Goal: Information Seeking & Learning: Learn about a topic

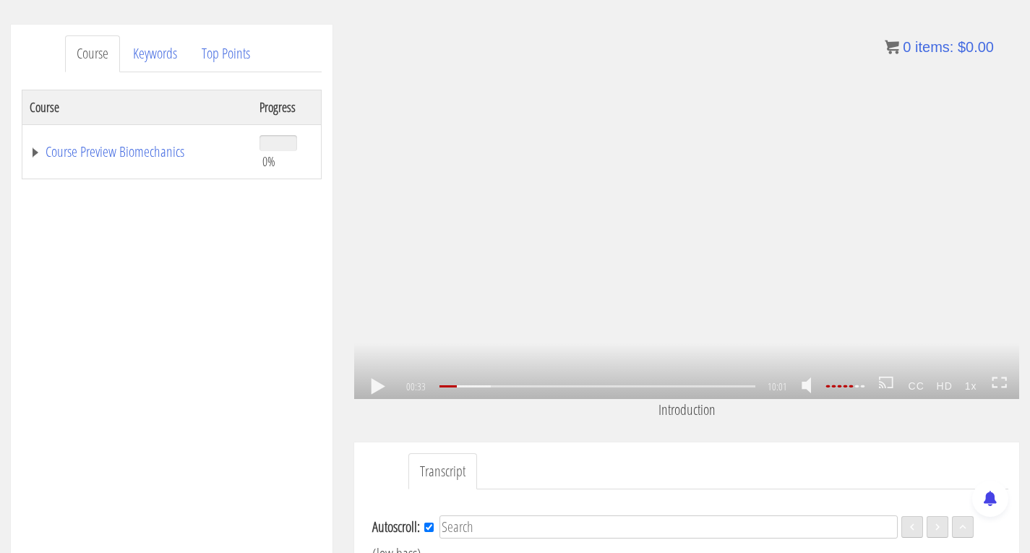
scroll to position [41, 0]
click at [371, 387] on link at bounding box center [378, 387] width 25 height 0
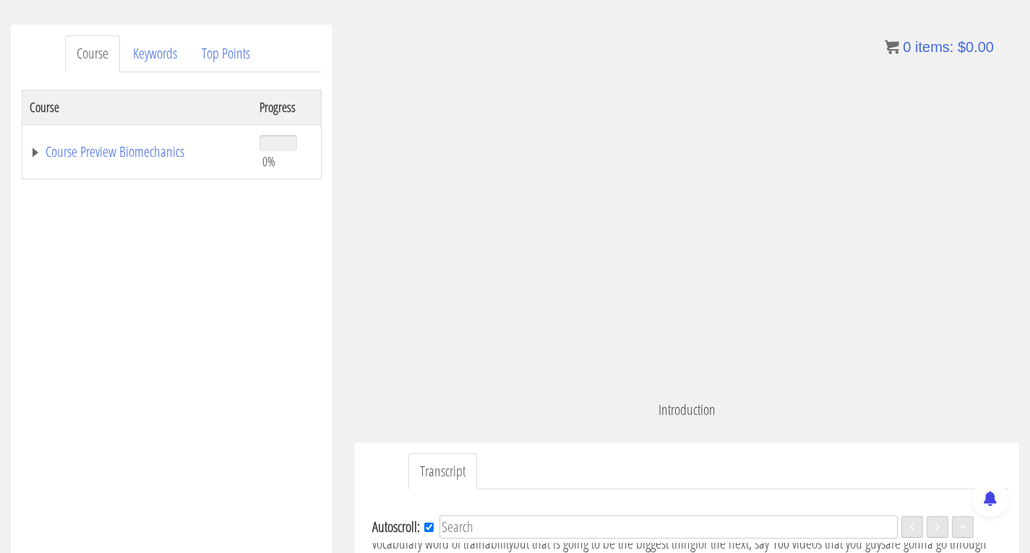
scroll to position [64, 0]
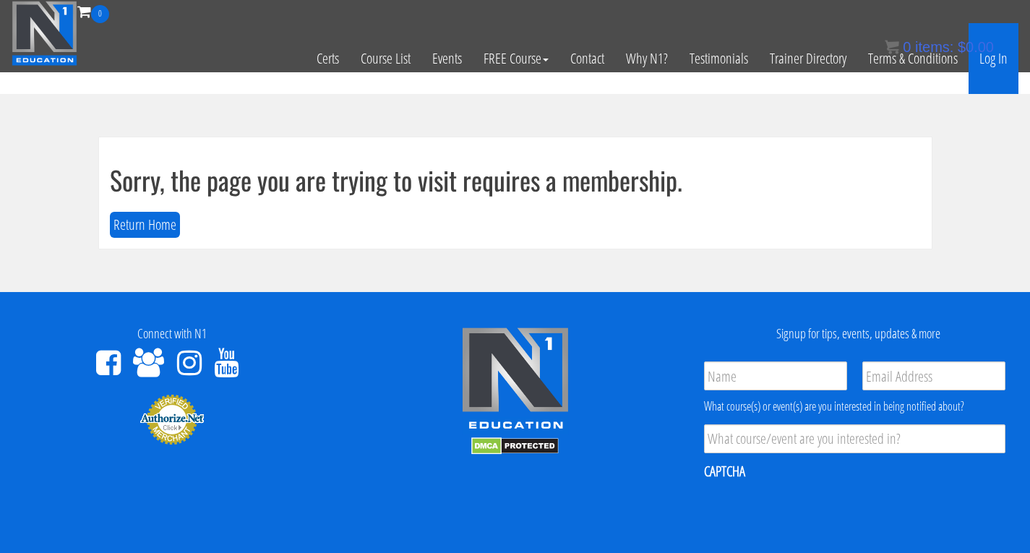
click at [998, 59] on link "Log In" at bounding box center [993, 58] width 50 height 71
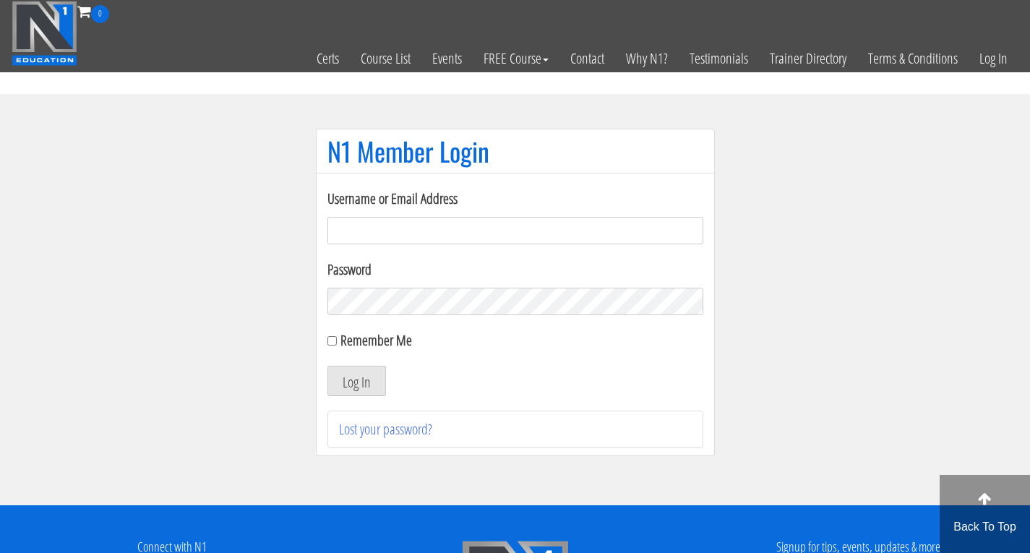
type input "[PERSON_NAME][EMAIL_ADDRESS][PERSON_NAME][DOMAIN_NAME]"
click at [333, 340] on input "Remember Me" at bounding box center [331, 340] width 9 height 9
checkbox input "true"
click at [348, 373] on button "Log In" at bounding box center [356, 381] width 59 height 30
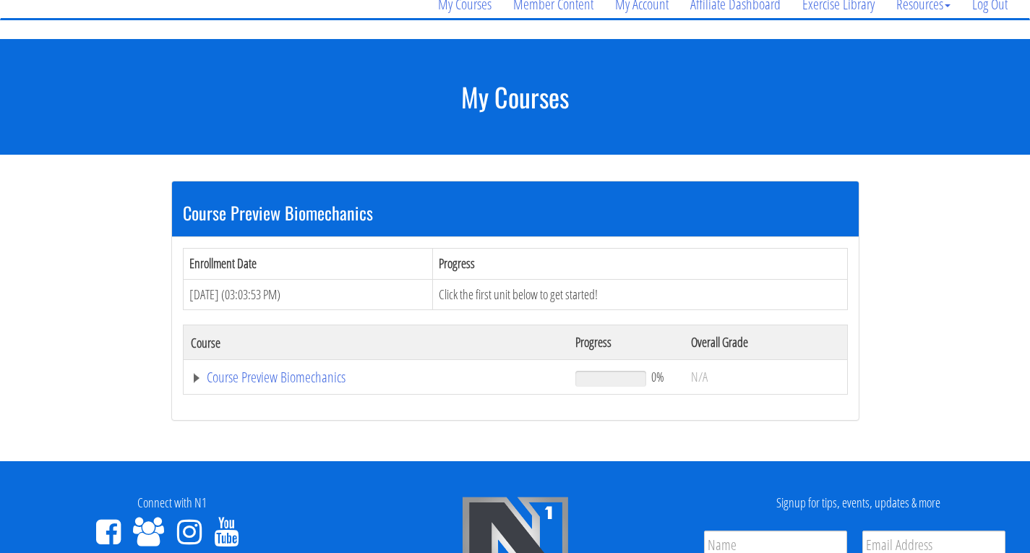
scroll to position [217, 0]
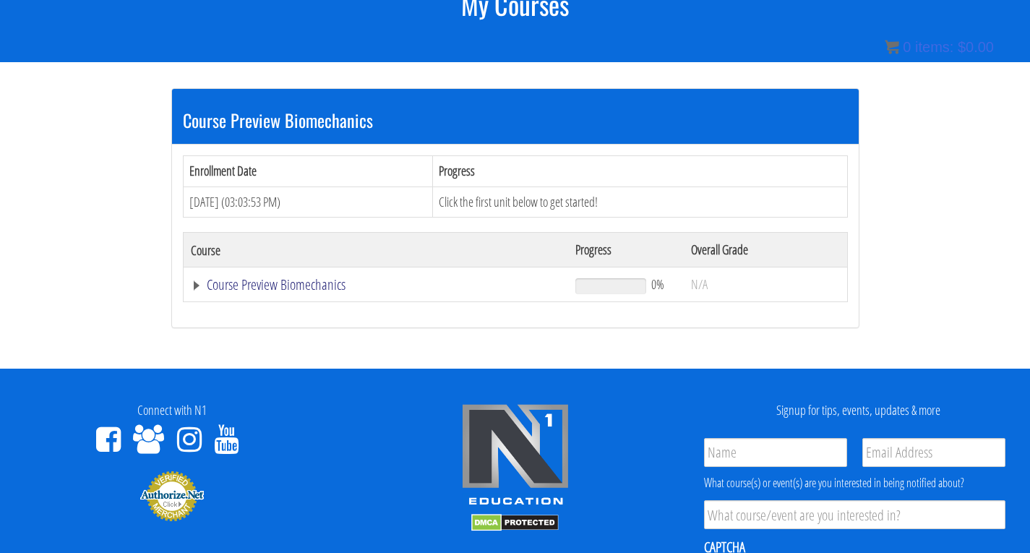
click at [249, 284] on link "Course Preview Biomechanics" at bounding box center [376, 284] width 371 height 14
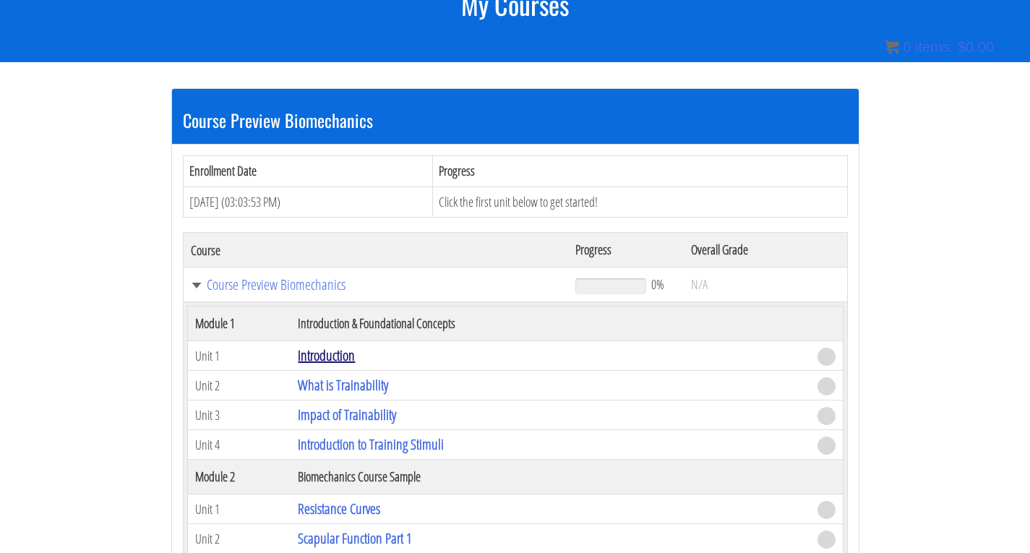
click at [311, 356] on link "Introduction" at bounding box center [326, 355] width 57 height 20
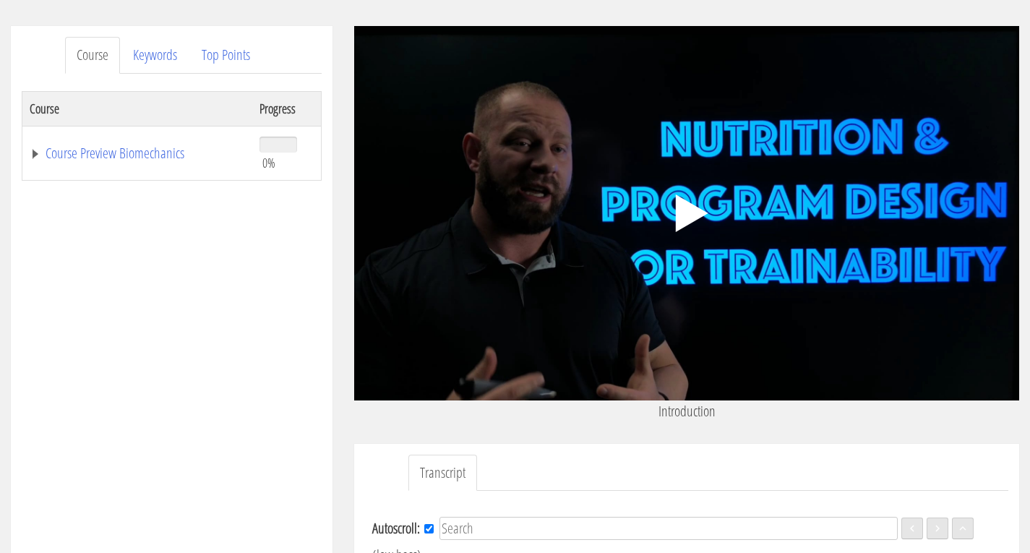
scroll to position [165, 0]
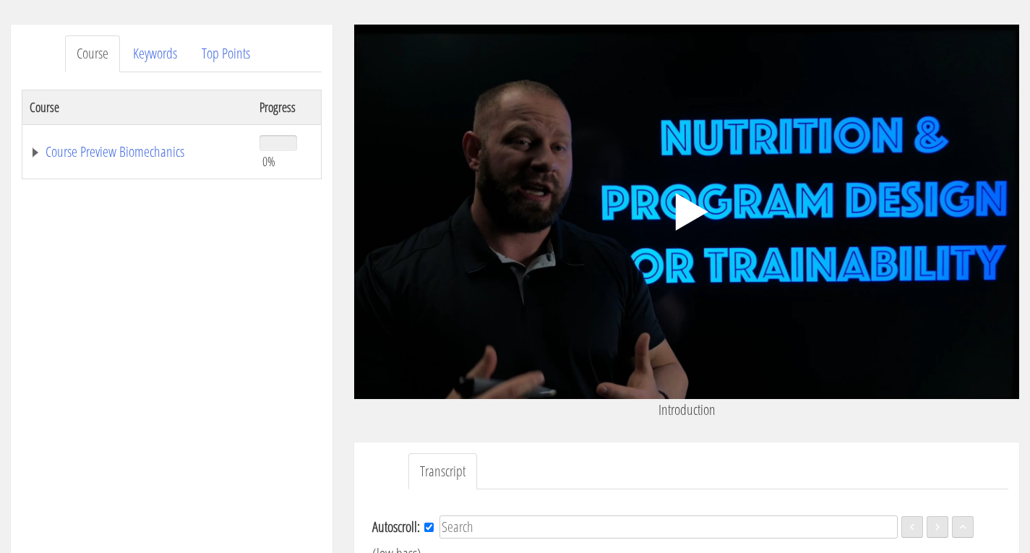
click at [686, 213] on polygon at bounding box center [692, 212] width 33 height 38
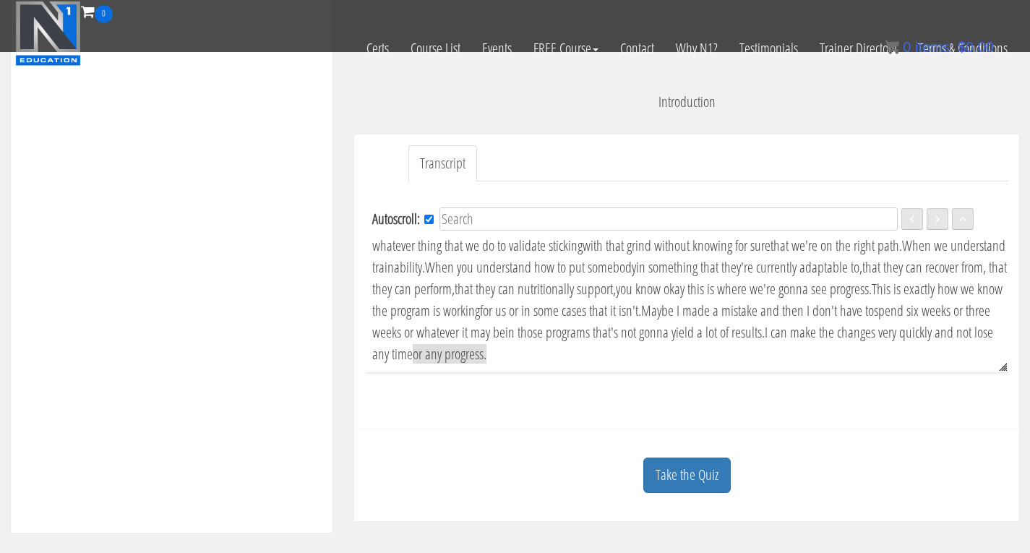
scroll to position [418, 0]
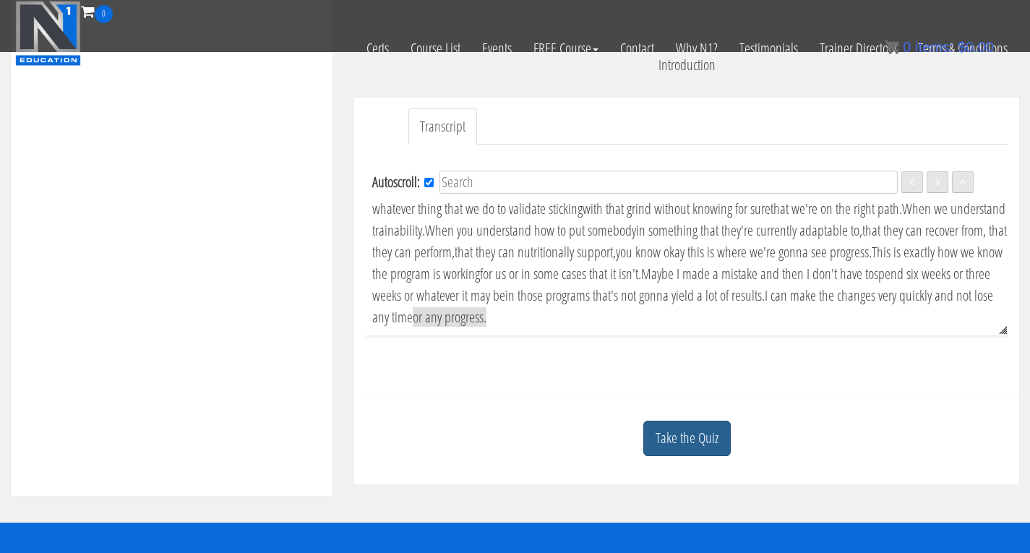
click at [706, 447] on link "Take the Quiz" at bounding box center [686, 438] width 87 height 35
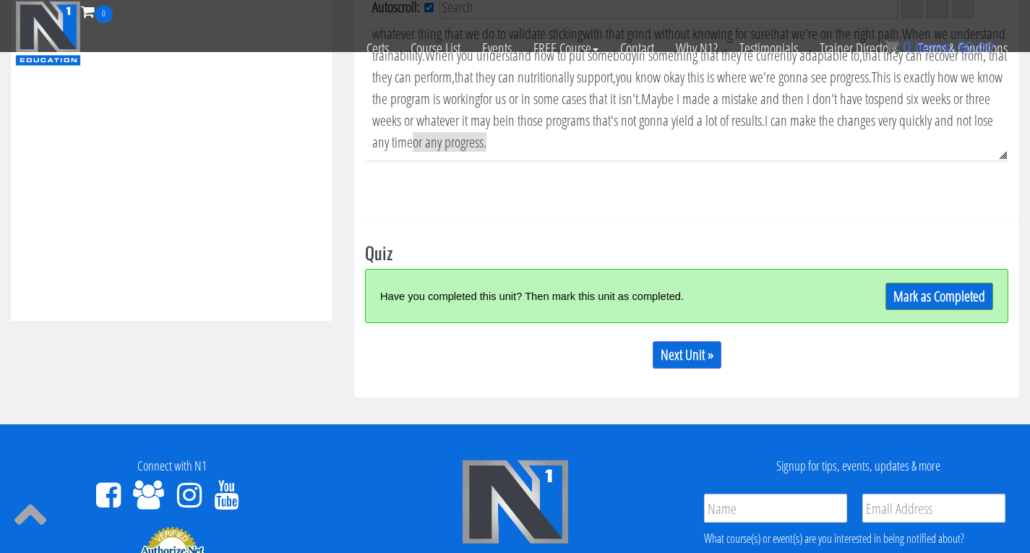
scroll to position [635, 0]
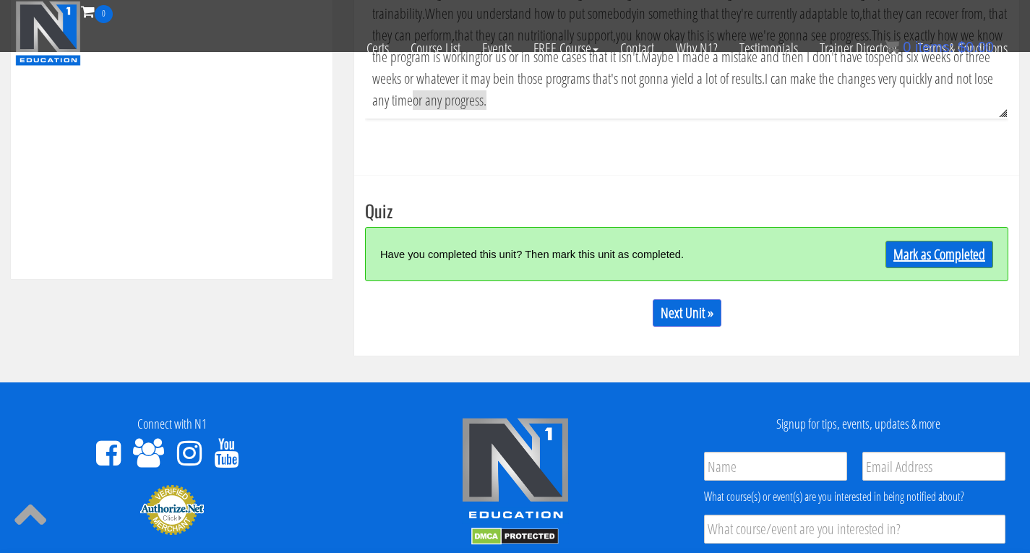
click at [928, 250] on link "Mark as Completed" at bounding box center [939, 254] width 108 height 27
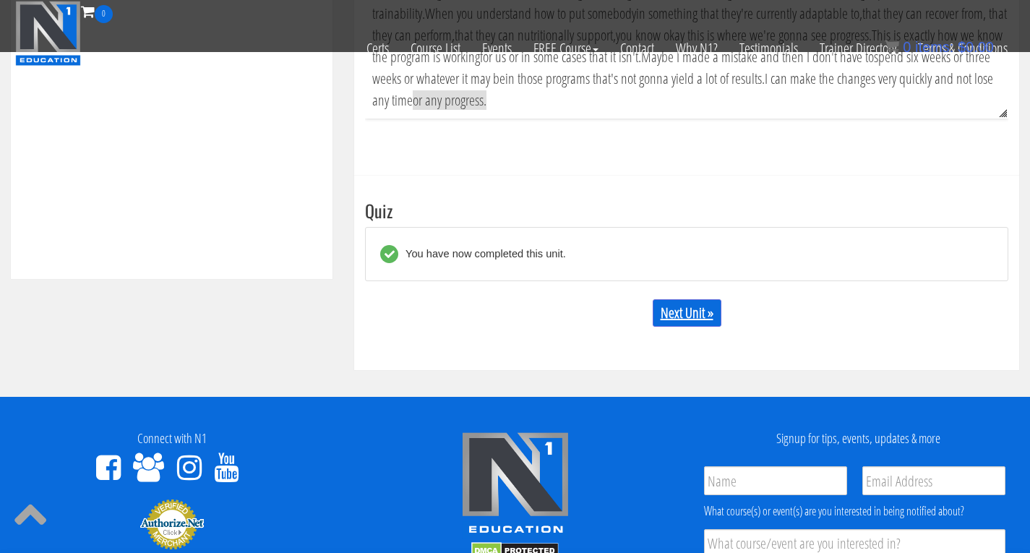
click at [690, 313] on link "Next Unit »" at bounding box center [687, 312] width 69 height 27
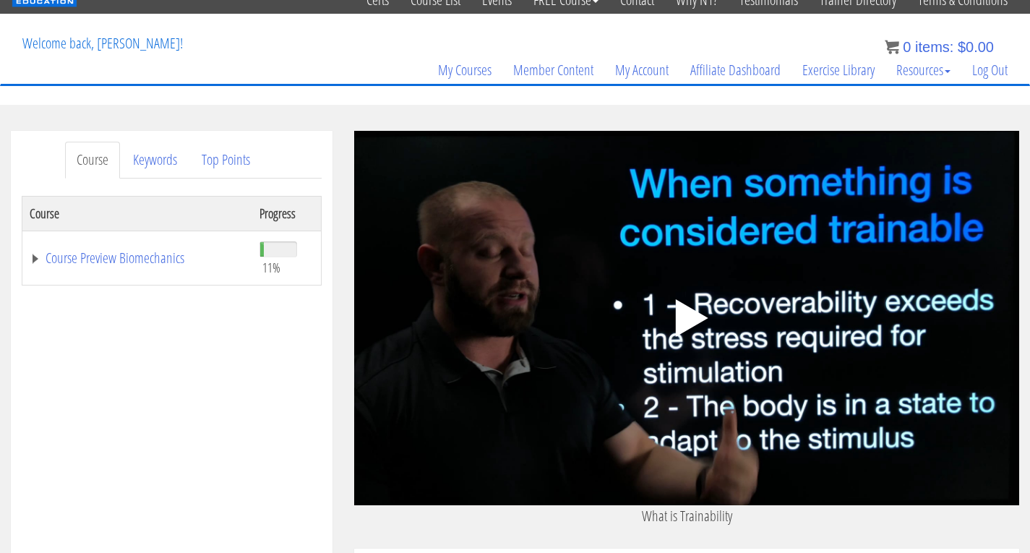
scroll to position [73, 0]
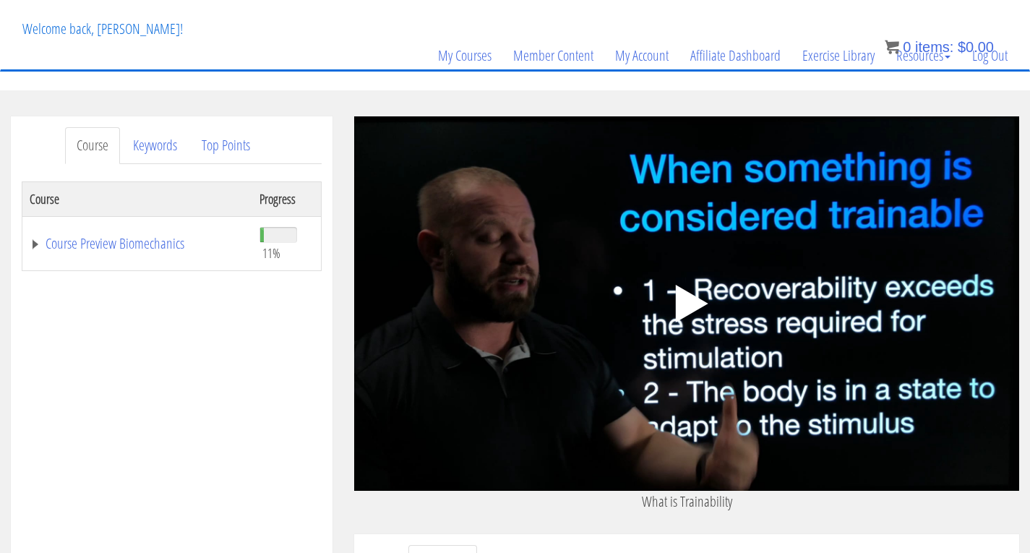
click at [684, 307] on polygon at bounding box center [692, 304] width 33 height 38
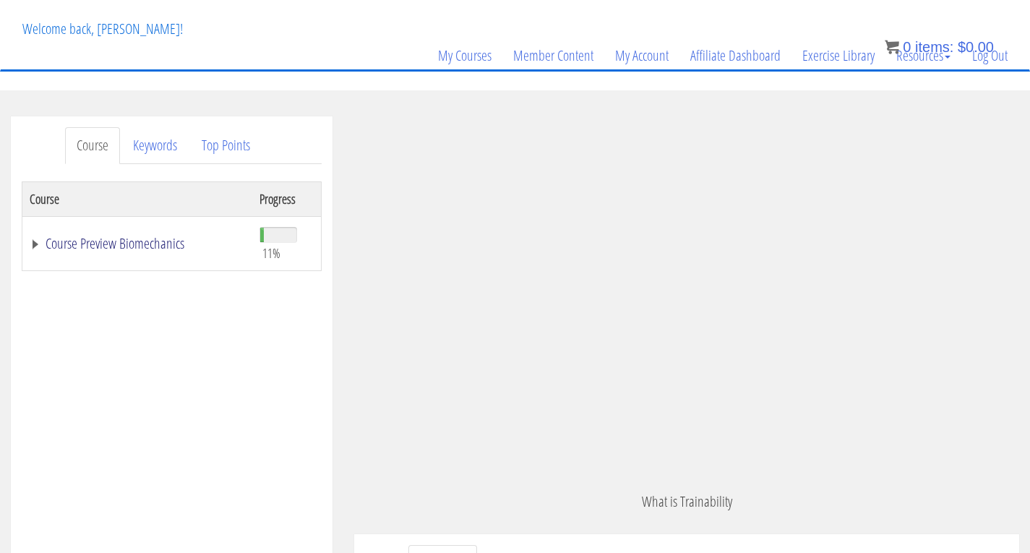
click at [38, 246] on link "Course Preview Biomechanics" at bounding box center [137, 243] width 215 height 14
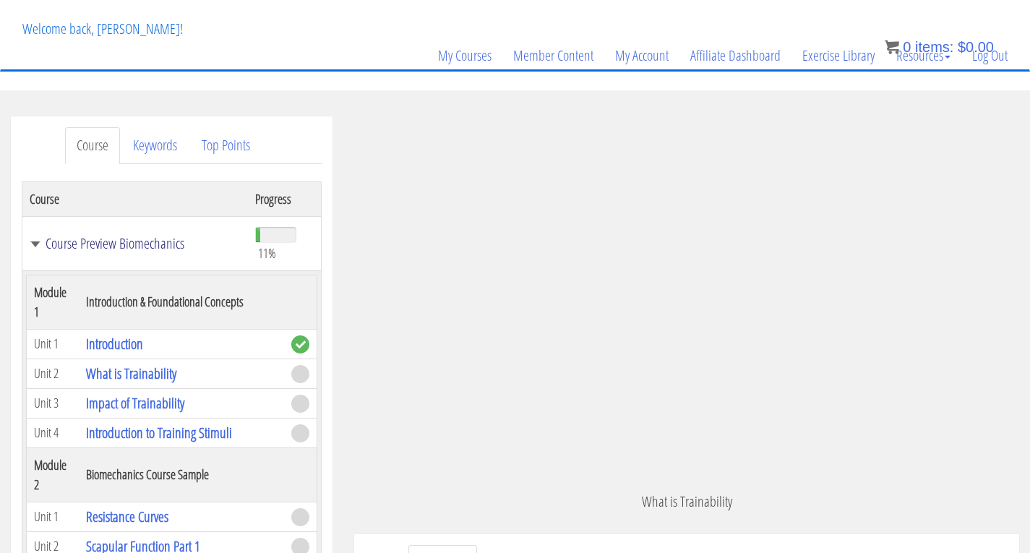
scroll to position [901, 0]
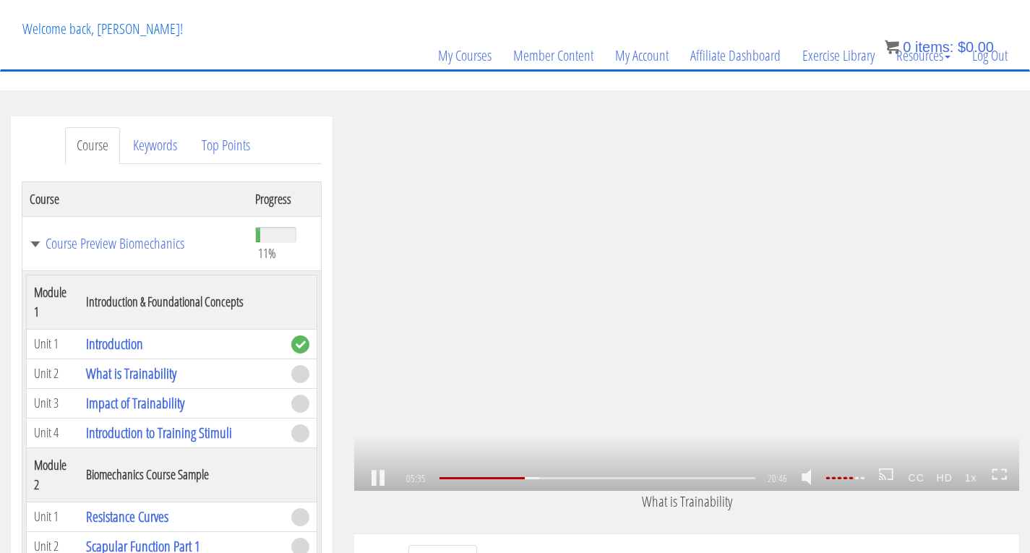
click at [380, 478] on link at bounding box center [378, 478] width 25 height 0
click at [369, 478] on link at bounding box center [378, 478] width 25 height 0
drag, startPoint x: 610, startPoint y: 480, endPoint x: 597, endPoint y: 482, distance: 13.2
click at [597, 479] on div "10:15" at bounding box center [597, 478] width 316 height 2
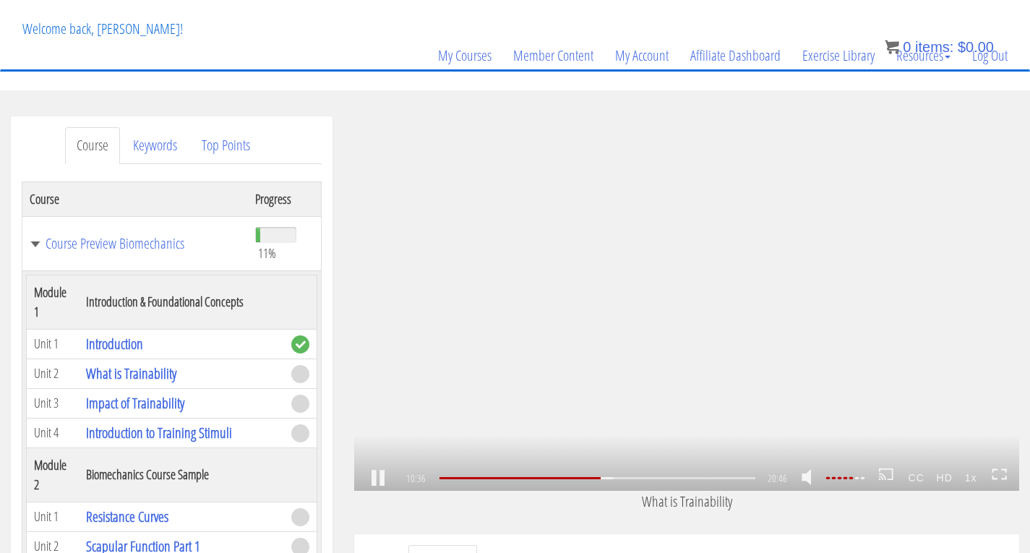
click at [370, 478] on link at bounding box center [378, 478] width 25 height 0
drag, startPoint x: 603, startPoint y: 478, endPoint x: 590, endPoint y: 479, distance: 12.3
drag, startPoint x: 596, startPoint y: 478, endPoint x: 582, endPoint y: 479, distance: 13.8
drag, startPoint x: 582, startPoint y: 479, endPoint x: 573, endPoint y: 479, distance: 9.4
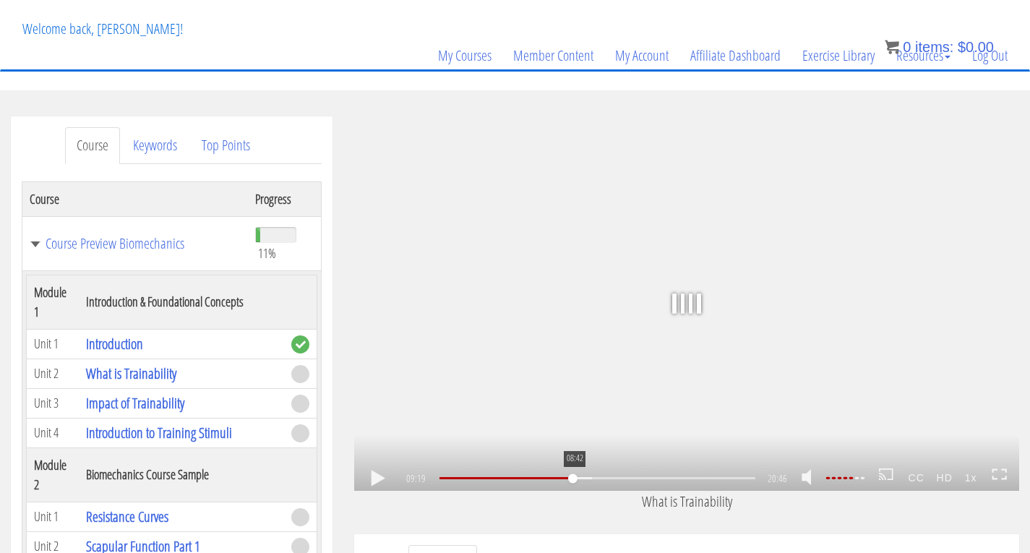
click at [573, 479] on div "08:42" at bounding box center [597, 478] width 316 height 2
drag, startPoint x: 573, startPoint y: 479, endPoint x: 554, endPoint y: 479, distance: 19.5
click at [554, 479] on div "07:27" at bounding box center [597, 478] width 316 height 2
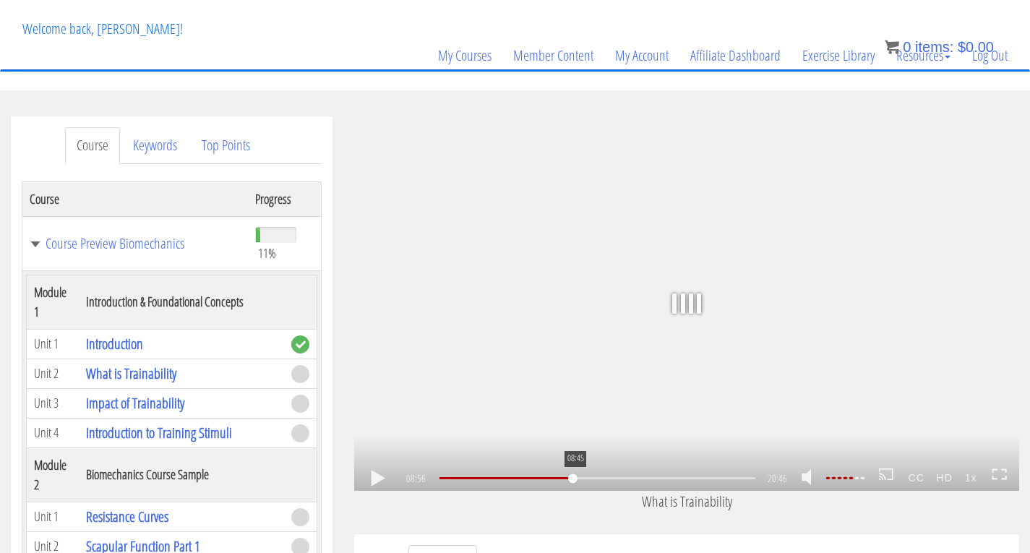
drag, startPoint x: 555, startPoint y: 479, endPoint x: 574, endPoint y: 483, distance: 19.3
click at [568, 478] on div at bounding box center [503, 478] width 129 height 2
click at [819, 387] on div ".a{fill:#000;opacity:0.65;}.b{fill:#fff;opacity:1.0;} .fp-color-play{opacity:0.…" at bounding box center [686, 303] width 665 height 374
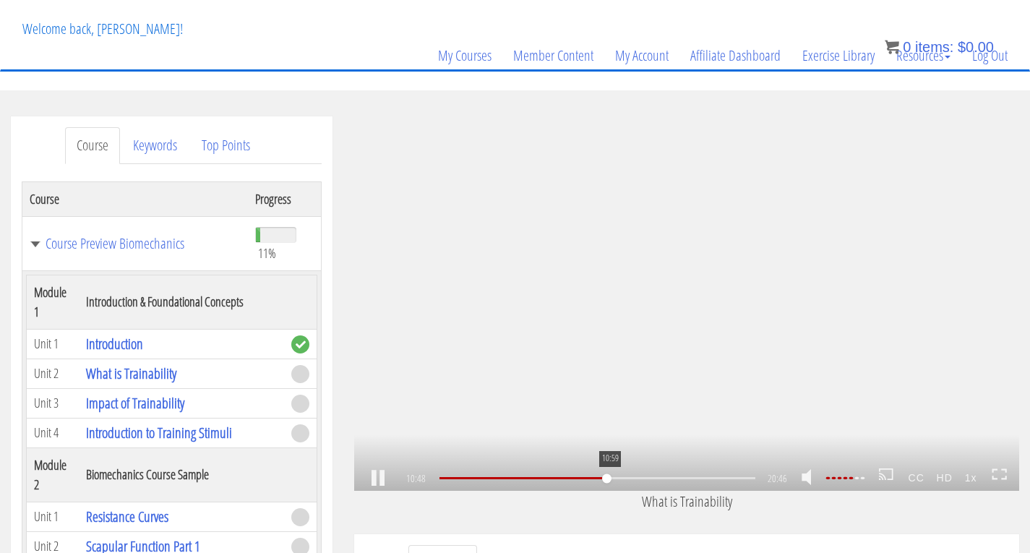
drag, startPoint x: 572, startPoint y: 479, endPoint x: 608, endPoint y: 486, distance: 37.4
click at [608, 479] on div "10:59" at bounding box center [597, 478] width 316 height 2
click at [383, 478] on link at bounding box center [378, 478] width 25 height 0
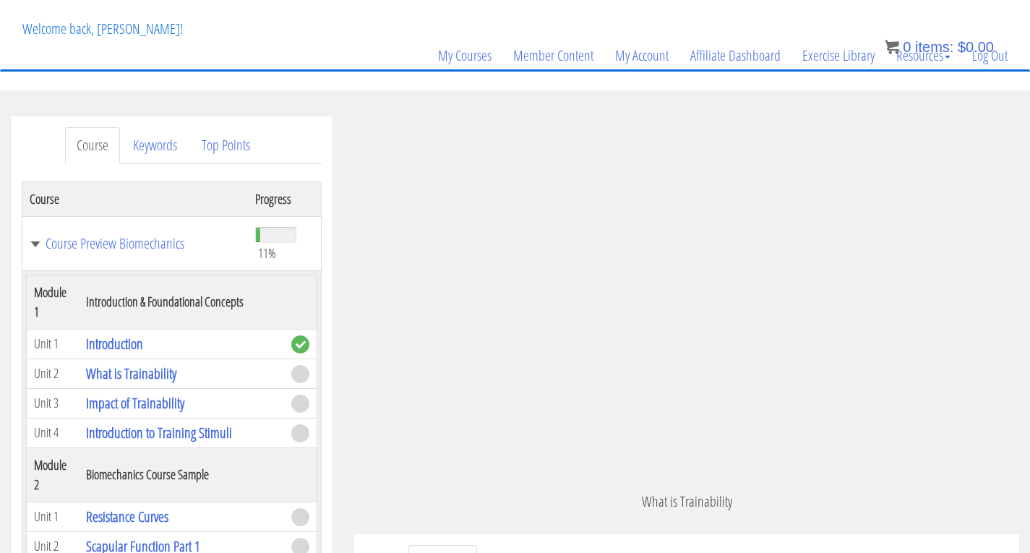
click at [1025, 203] on div "[PERSON_NAME] [PERSON_NAME][EMAIL_ADDRESS][PERSON_NAME][DOMAIN_NAME] [DATE] [TE…" at bounding box center [686, 518] width 687 height 804
click at [1025, 81] on header "Toggle navigation 0 Certs Course List Events FREE Course Course Preview – Biome…" at bounding box center [515, 8] width 1030 height 163
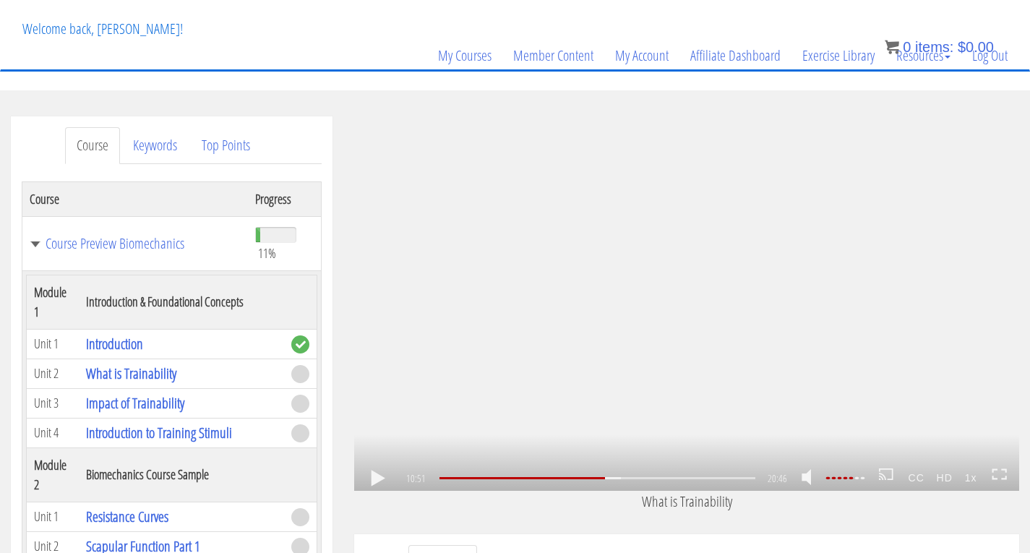
click at [373, 478] on link at bounding box center [378, 478] width 25 height 0
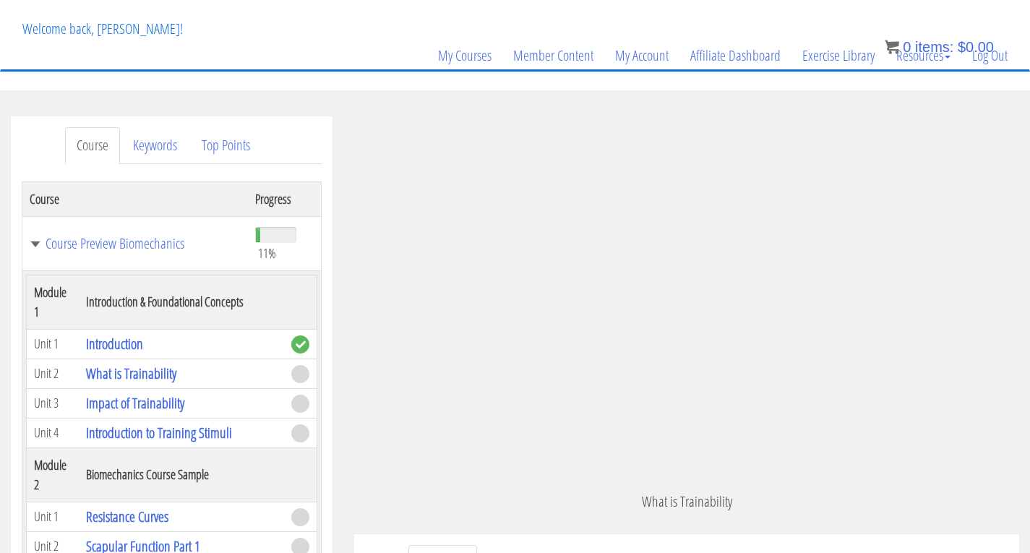
scroll to position [2333, 0]
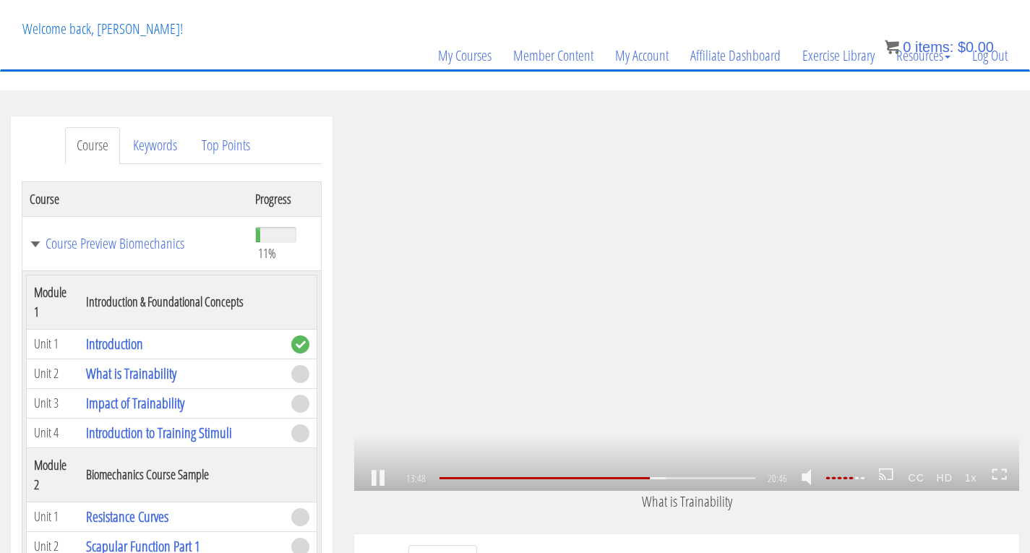
click at [374, 478] on link at bounding box center [378, 478] width 25 height 0
drag, startPoint x: 653, startPoint y: 480, endPoint x: 620, endPoint y: 481, distance: 32.5
click at [620, 479] on div "11:44" at bounding box center [597, 478] width 316 height 2
drag, startPoint x: 620, startPoint y: 480, endPoint x: 630, endPoint y: 481, distance: 10.2
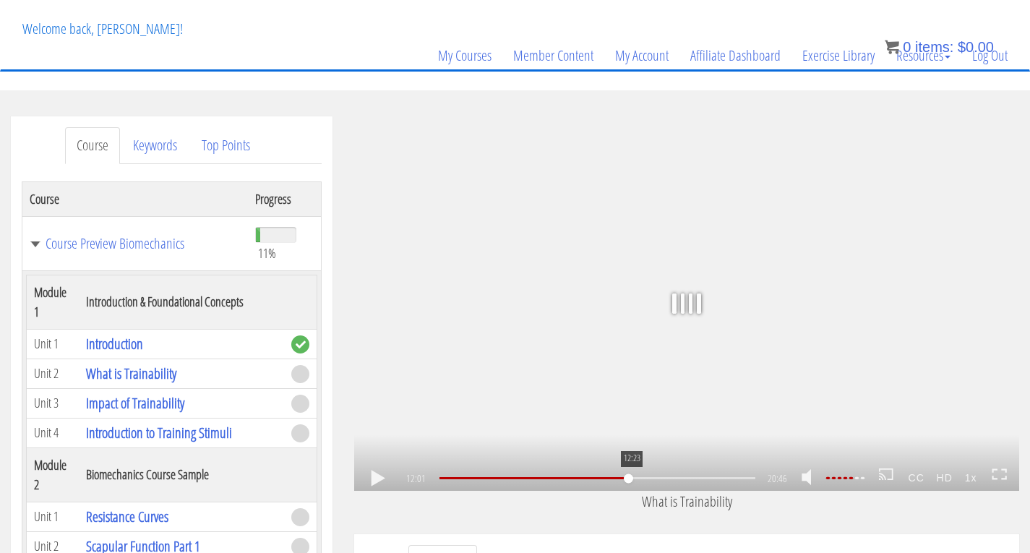
click at [630, 479] on div "12:23" at bounding box center [597, 478] width 316 height 2
click at [371, 478] on link at bounding box center [378, 478] width 25 height 0
drag, startPoint x: 632, startPoint y: 481, endPoint x: 644, endPoint y: 481, distance: 12.3
click at [644, 479] on div "13:16" at bounding box center [597, 478] width 316 height 2
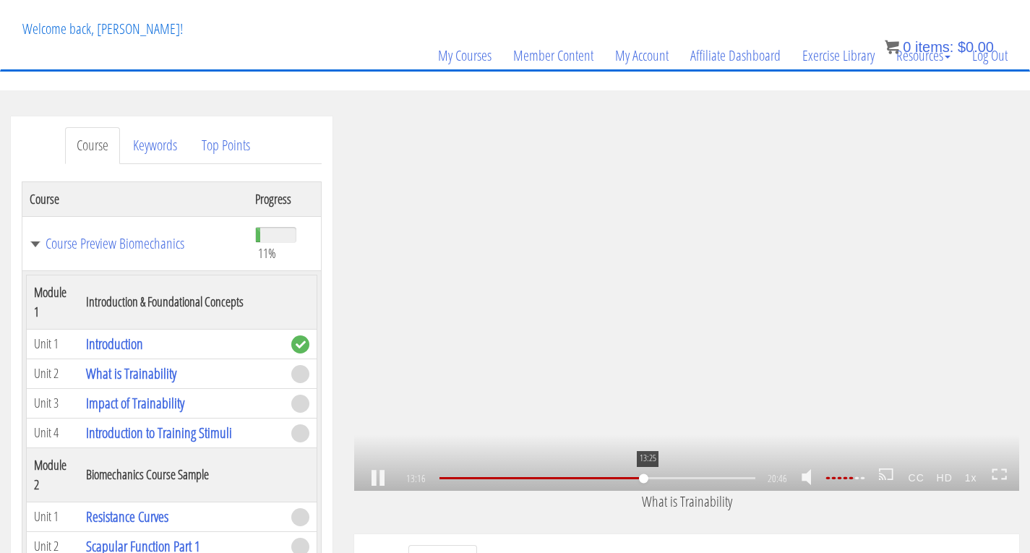
scroll to position [2268, 0]
drag, startPoint x: 660, startPoint y: 480, endPoint x: 653, endPoint y: 479, distance: 7.3
click at [653, 479] on div "13:50" at bounding box center [597, 478] width 316 height 2
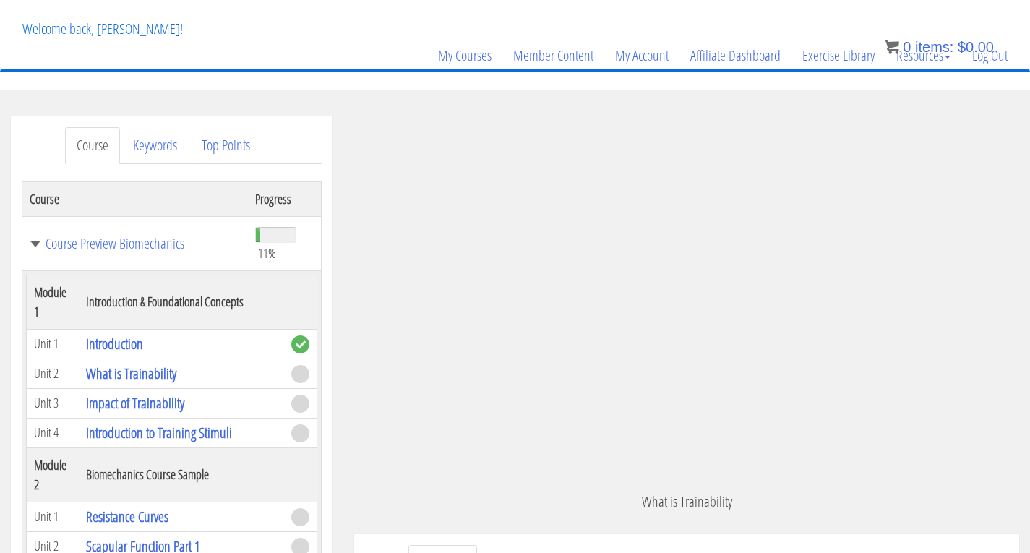
scroll to position [2576, 0]
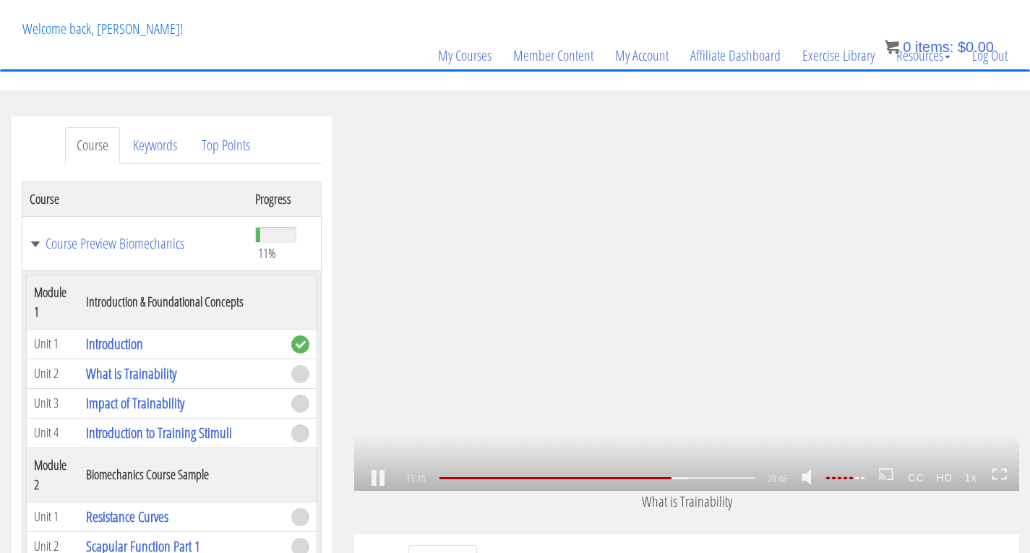
click at [382, 478] on link at bounding box center [378, 478] width 25 height 0
click at [375, 478] on link at bounding box center [378, 478] width 25 height 0
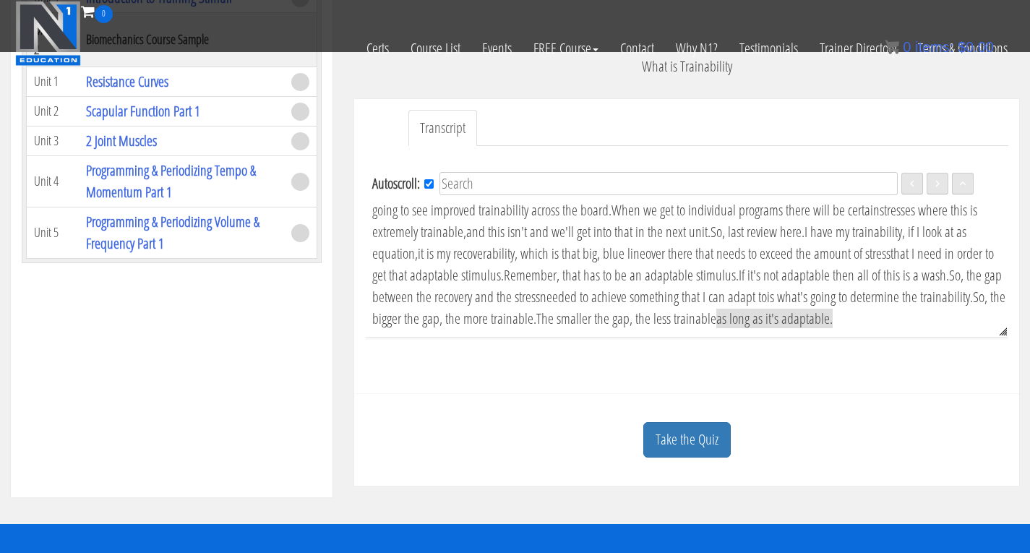
scroll to position [434, 0]
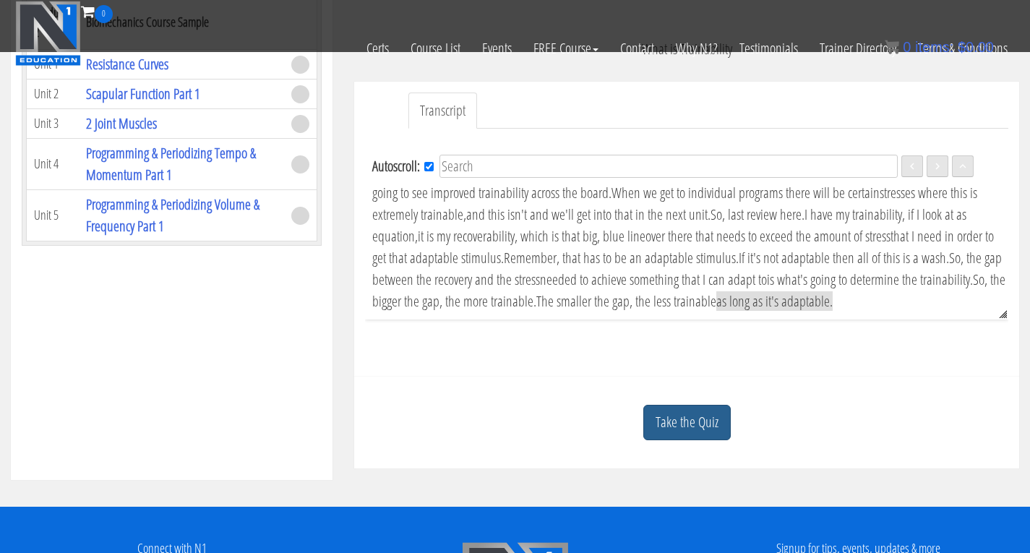
click at [685, 417] on link "Take the Quiz" at bounding box center [686, 422] width 87 height 35
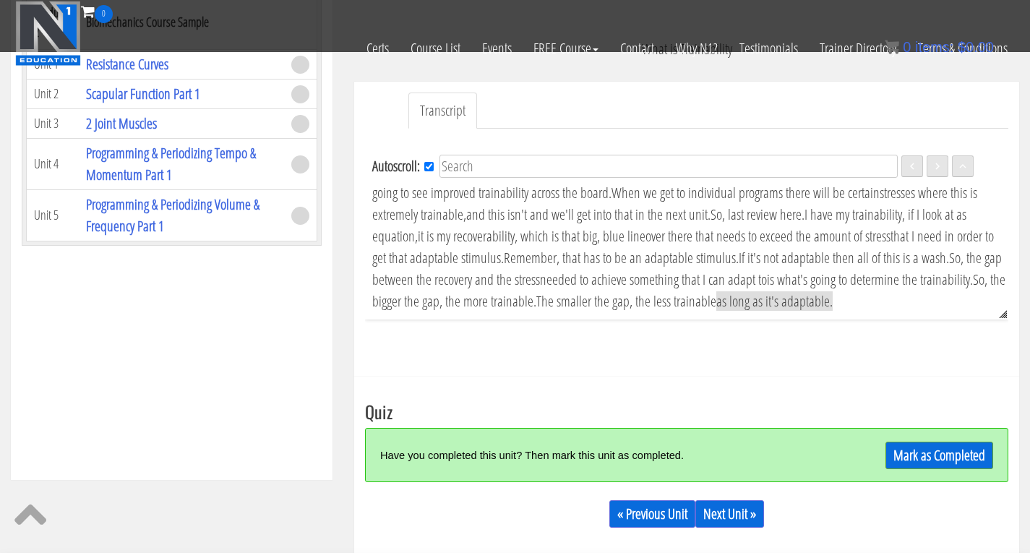
scroll to position [579, 0]
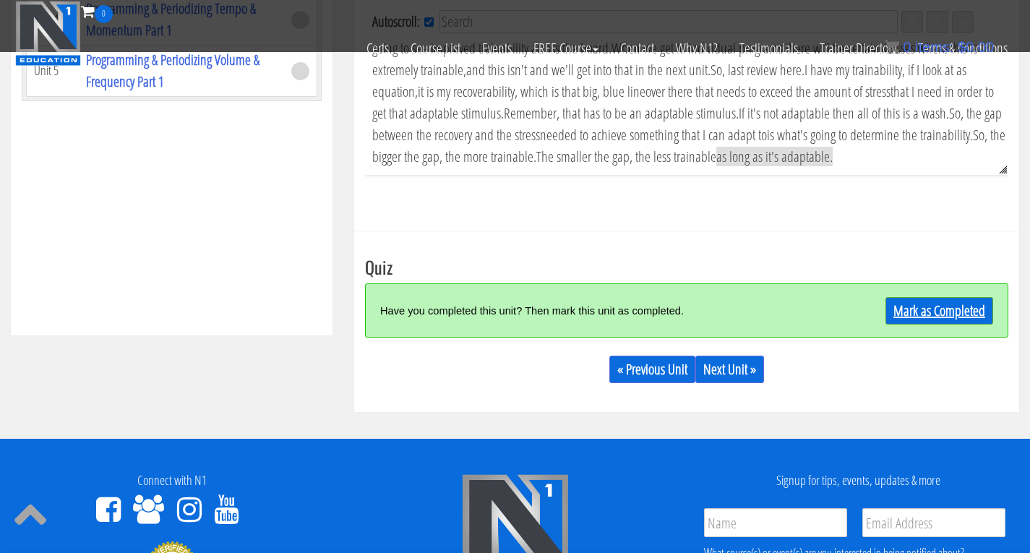
click at [934, 308] on link "Mark as Completed" at bounding box center [939, 310] width 108 height 27
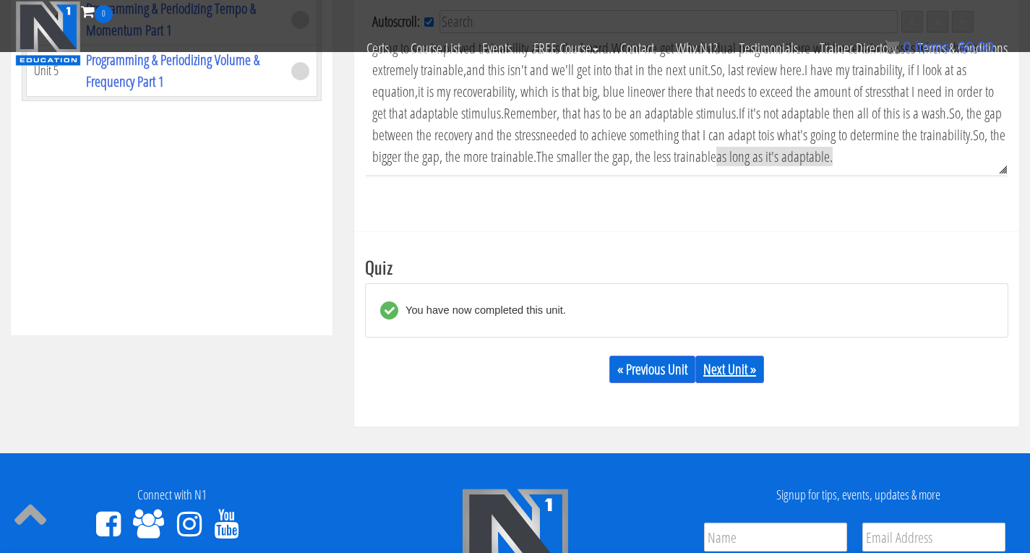
click at [727, 373] on link "Next Unit »" at bounding box center [729, 369] width 69 height 27
